Goal: Task Accomplishment & Management: Complete application form

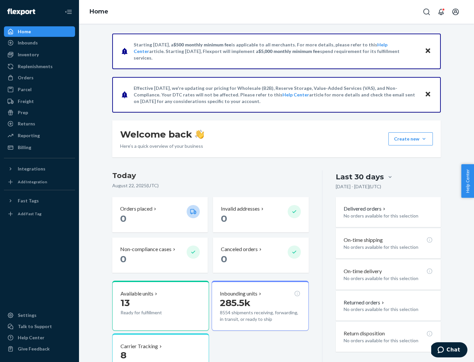
click at [424, 139] on button "Create new Create new inbound Create new order Create new product" at bounding box center [411, 138] width 44 height 13
click at [40, 43] on div "Inbounds" at bounding box center [40, 42] width 70 height 9
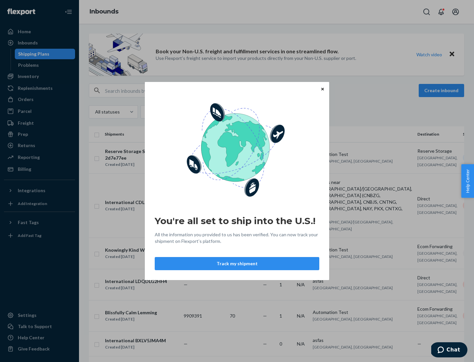
click at [237, 264] on button "Track my shipment" at bounding box center [237, 263] width 165 height 13
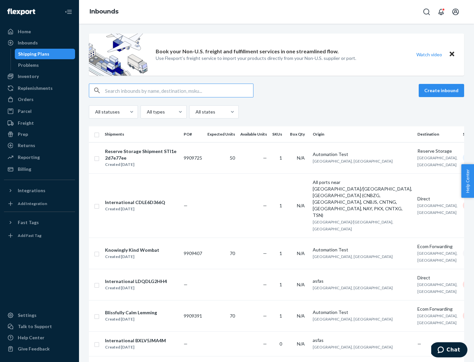
click at [443, 91] on button "Create inbound" at bounding box center [441, 90] width 45 height 13
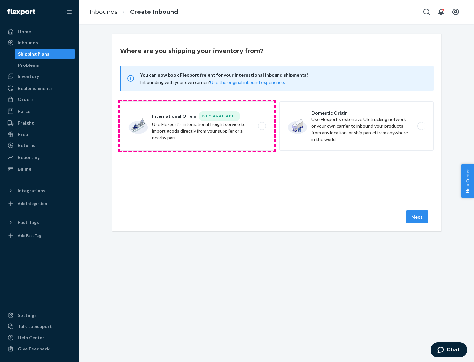
click at [197, 126] on label "International Origin DTC Available Use Flexport's international freight service…" at bounding box center [197, 125] width 154 height 49
click at [262, 126] on input "International Origin DTC Available Use Flexport's international freight service…" at bounding box center [264, 126] width 4 height 4
radio input "true"
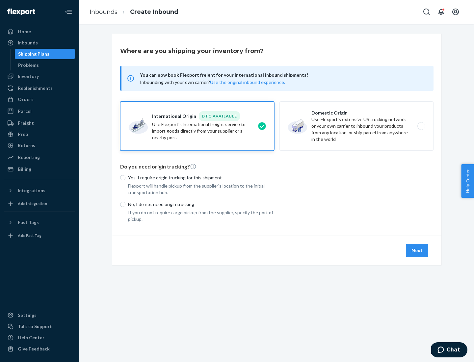
click at [201, 204] on p "No, I do not need origin trucking" at bounding box center [201, 204] width 146 height 7
click at [125, 204] on input "No, I do not need origin trucking" at bounding box center [122, 204] width 5 height 5
radio input "true"
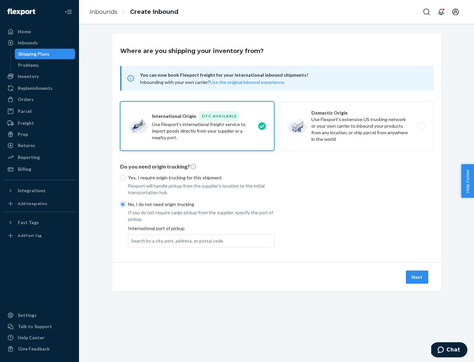
click at [176, 241] on div "Search by a city, port, address, or postal code" at bounding box center [177, 241] width 92 height 7
click at [132, 241] on input "Search by a city, port, address, or postal code" at bounding box center [131, 241] width 1 height 7
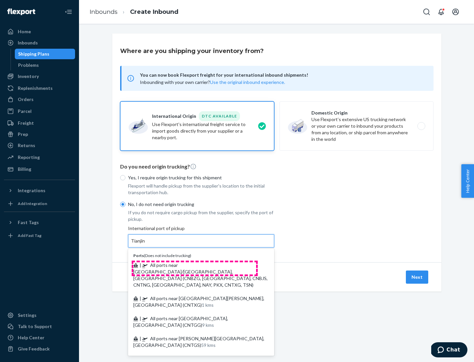
click at [195, 265] on span "| All ports near [GEOGRAPHIC_DATA]/[GEOGRAPHIC_DATA], [GEOGRAPHIC_DATA] (CNBZG,…" at bounding box center [200, 274] width 134 height 25
click at [146, 244] on input "Tianjin" at bounding box center [138, 241] width 14 height 7
type input "All ports near [GEOGRAPHIC_DATA]/[GEOGRAPHIC_DATA], [GEOGRAPHIC_DATA] (CNBZG, […"
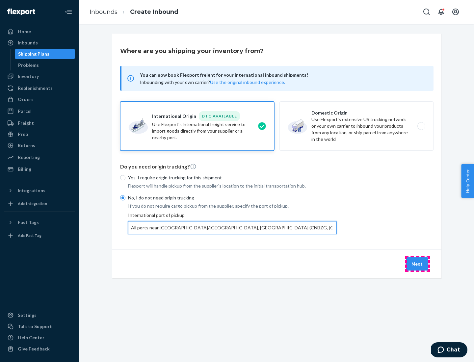
click at [418, 264] on button "Next" at bounding box center [417, 264] width 22 height 13
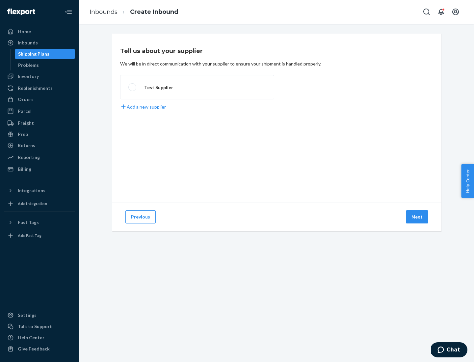
click at [197, 87] on label "Test Supplier" at bounding box center [197, 87] width 154 height 24
click at [133, 87] on input "Test Supplier" at bounding box center [130, 87] width 4 height 4
radio input "true"
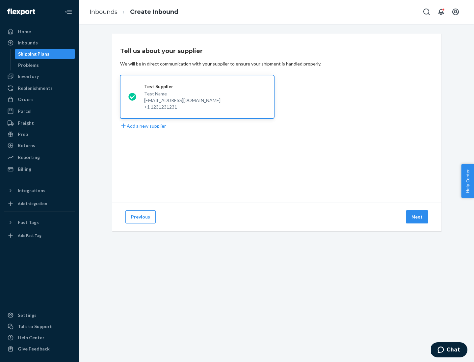
click at [418, 217] on button "Next" at bounding box center [417, 216] width 22 height 13
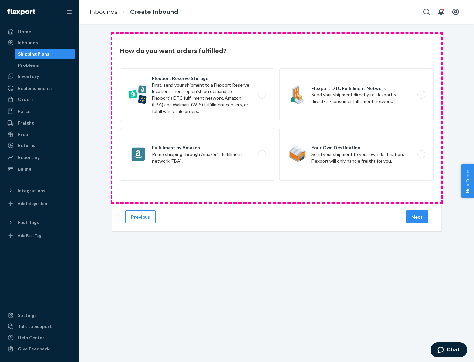
click at [277, 118] on div "Flexport Reserve Storage First, send your shipment to a Flexport Reserve locati…" at bounding box center [277, 125] width 314 height 114
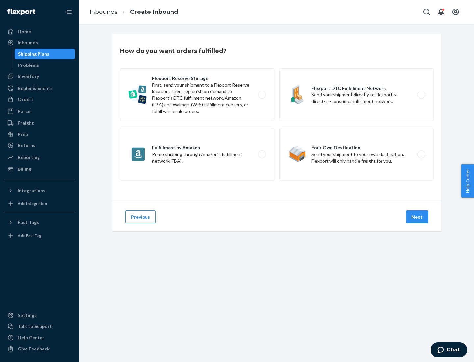
click at [357, 95] on label "Flexport DTC Fulfillment Network Send your shipment directly to Flexport’s dire…" at bounding box center [357, 94] width 154 height 53
click at [421, 95] on input "Flexport DTC Fulfillment Network Send your shipment directly to Flexport’s dire…" at bounding box center [423, 95] width 4 height 4
radio input "true"
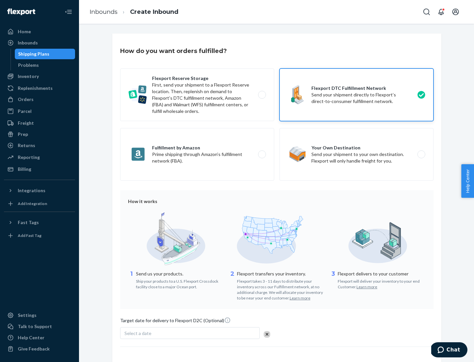
scroll to position [48, 0]
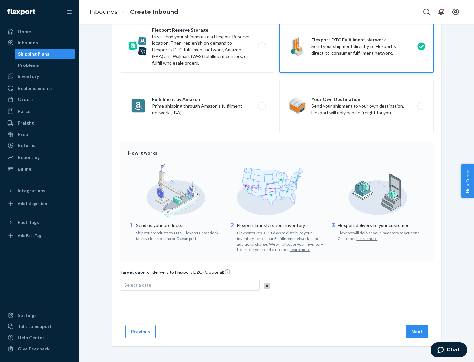
click at [418, 332] on button "Next" at bounding box center [417, 331] width 22 height 13
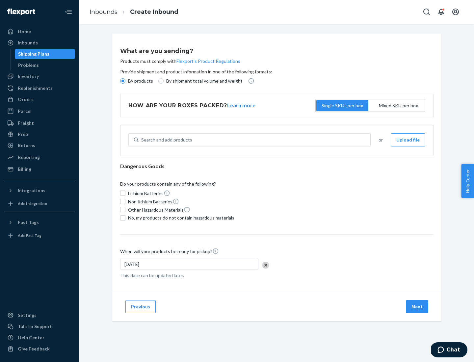
click at [140, 81] on p "By products" at bounding box center [140, 81] width 25 height 7
click at [125, 81] on input "By products" at bounding box center [122, 80] width 5 height 5
click at [166, 140] on div "Search and add products" at bounding box center [166, 140] width 51 height 7
click at [142, 140] on input "Search and add products" at bounding box center [141, 140] width 1 height 7
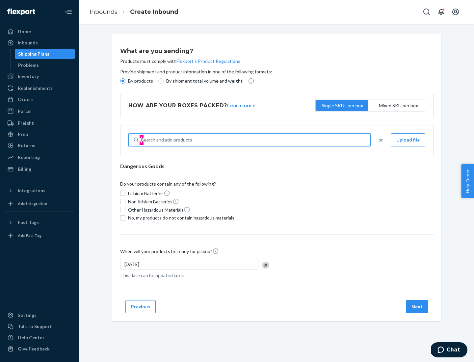
type input "basic"
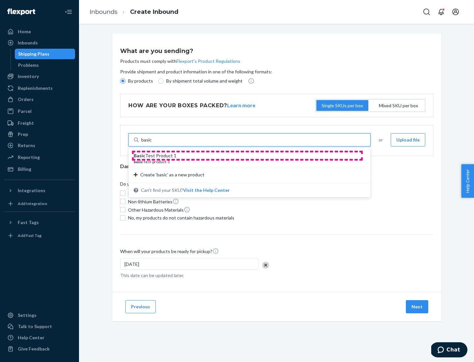
click at [247, 156] on div "Basic Test Product 1" at bounding box center [247, 155] width 227 height 7
click at [152, 143] on input "basic" at bounding box center [146, 140] width 11 height 7
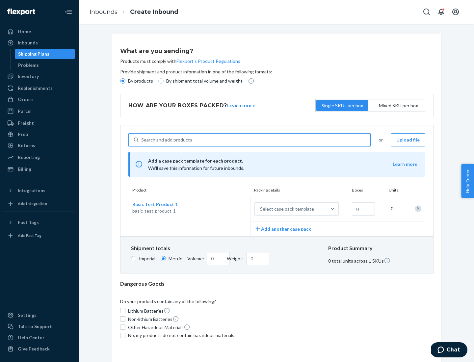
scroll to position [16, 0]
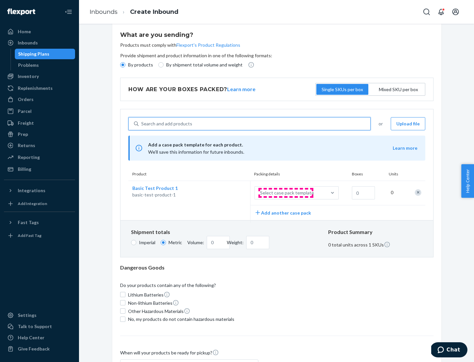
click at [286, 193] on div "Select case pack template" at bounding box center [287, 193] width 54 height 7
click at [228, 193] on input "Select case pack template" at bounding box center [228, 193] width 0 height 0
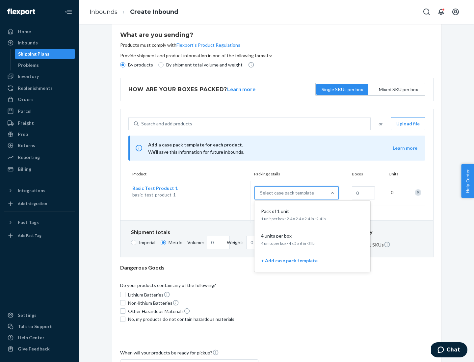
scroll to position [38, 0]
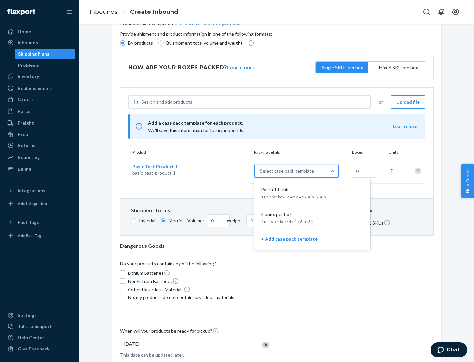
click at [313, 193] on div "Pack of 1 unit" at bounding box center [311, 189] width 105 height 7
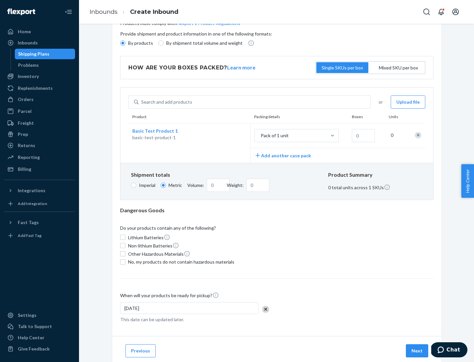
scroll to position [0, 0]
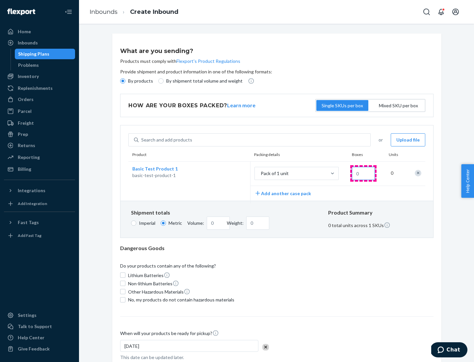
type input "1.09"
type input "1"
type input "10.89"
type input "10"
type input "0.02"
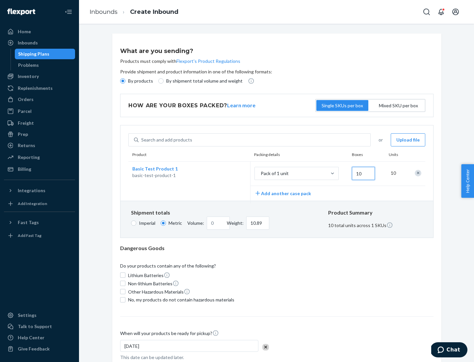
type input "108.86"
type input "100"
type input "0.23"
type input "1088.62"
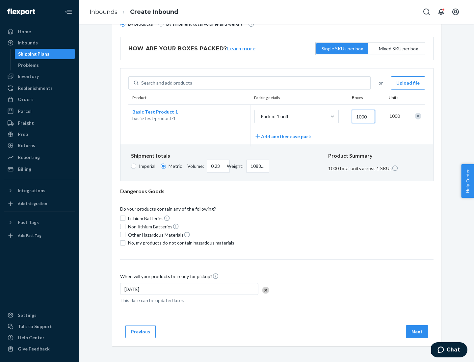
type input "1000"
click at [180, 243] on span "No, my products do not contain hazardous materials" at bounding box center [181, 243] width 106 height 7
click at [125, 243] on input "No, my products do not contain hazardous materials" at bounding box center [122, 242] width 5 height 5
checkbox input "true"
click at [418, 332] on button "Next" at bounding box center [417, 331] width 22 height 13
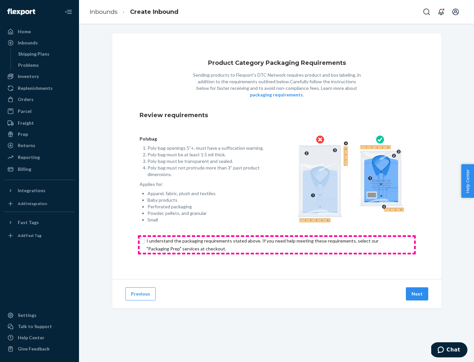
click at [277, 245] on input "checkbox" at bounding box center [277, 245] width 275 height 16
checkbox input "true"
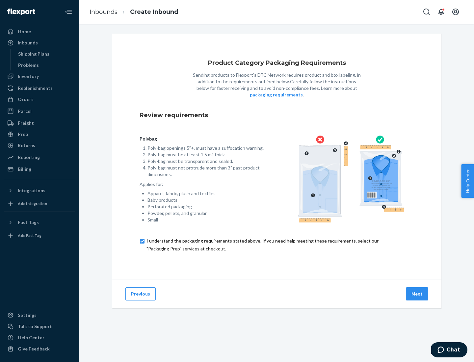
click at [418, 294] on button "Next" at bounding box center [417, 293] width 22 height 13
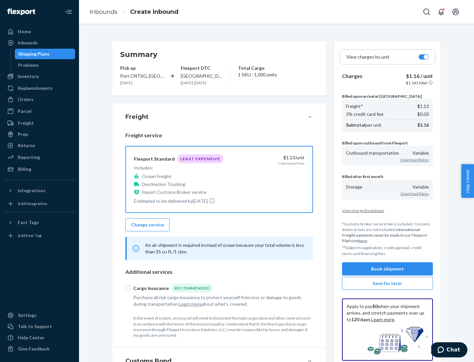
scroll to position [76, 0]
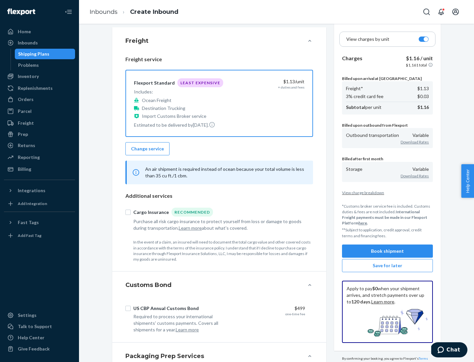
click at [388, 251] on button "Book shipment" at bounding box center [387, 251] width 91 height 13
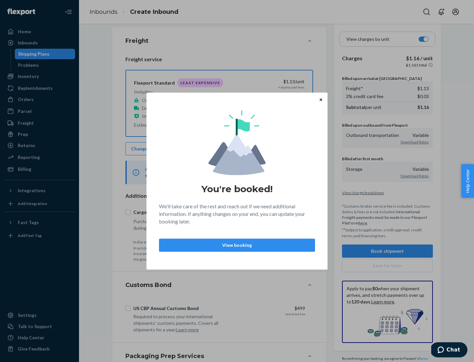
click at [237, 245] on p "View booking" at bounding box center [237, 245] width 145 height 7
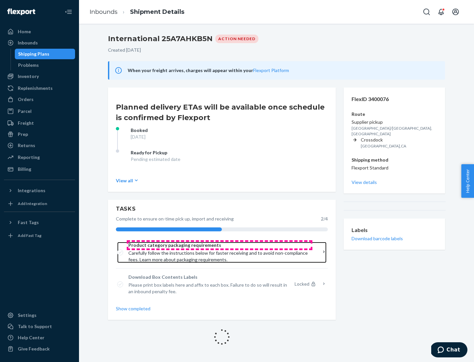
click at [220, 245] on span "Product category packaging requirements" at bounding box center [219, 245] width 182 height 7
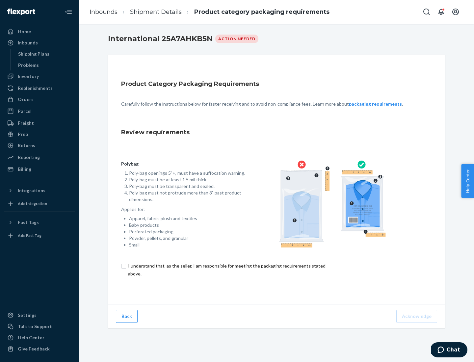
click at [226, 270] on input "checkbox" at bounding box center [230, 270] width 219 height 16
checkbox input "true"
click at [418, 316] on button "Acknowledge" at bounding box center [417, 316] width 41 height 13
